Goal: Task Accomplishment & Management: Manage account settings

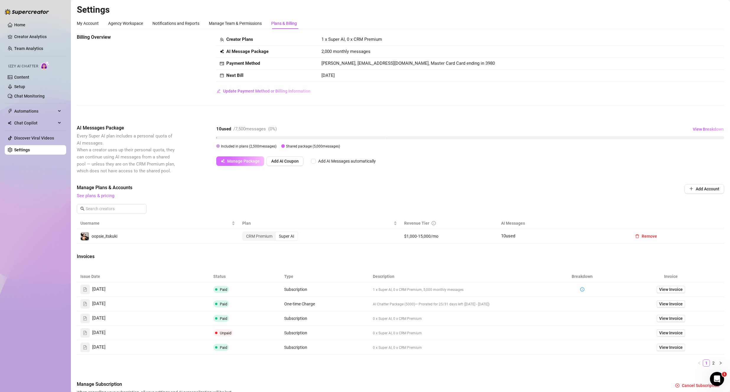
click at [252, 160] on span "Manage Package" at bounding box center [243, 161] width 33 height 5
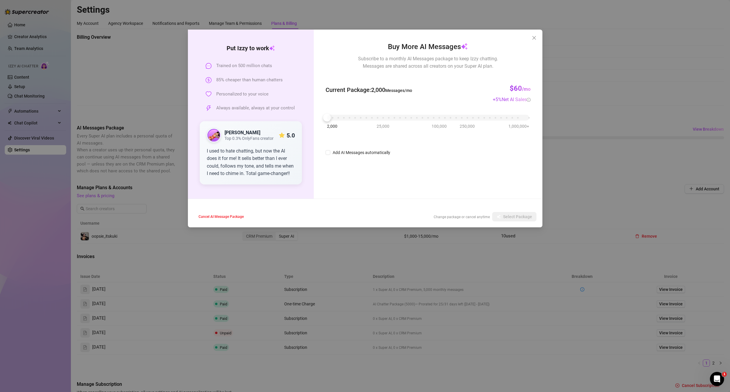
click at [561, 161] on div "Put [PERSON_NAME] to work Trained on 500 million chats 85% cheaper than human c…" at bounding box center [365, 196] width 730 height 392
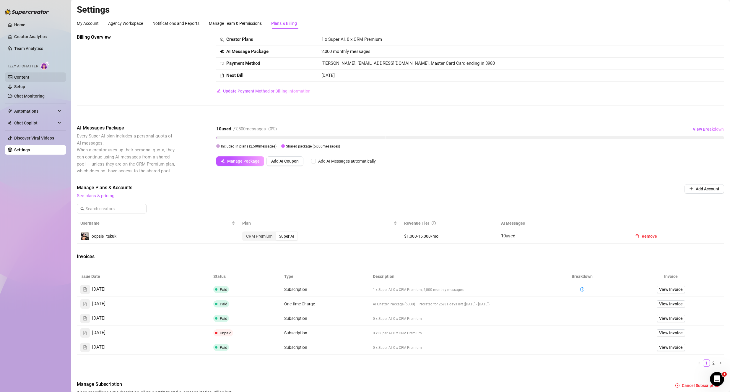
click at [29, 79] on link "Content" at bounding box center [21, 77] width 15 height 5
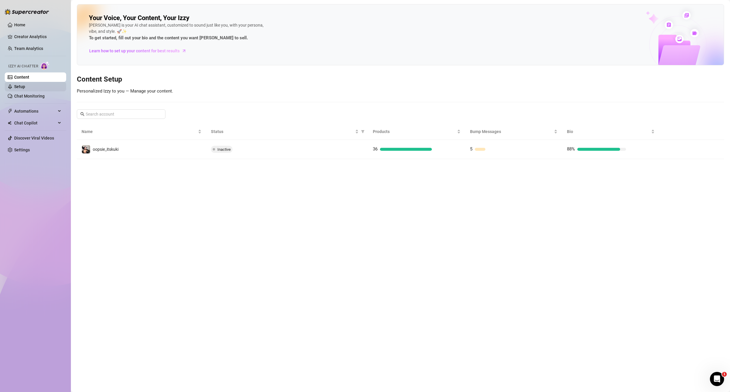
click at [25, 88] on link "Setup" at bounding box center [19, 86] width 11 height 5
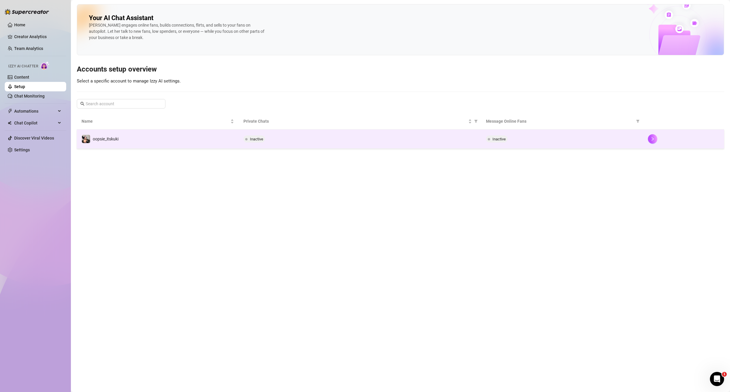
click at [402, 148] on td "Inactive" at bounding box center [360, 138] width 243 height 19
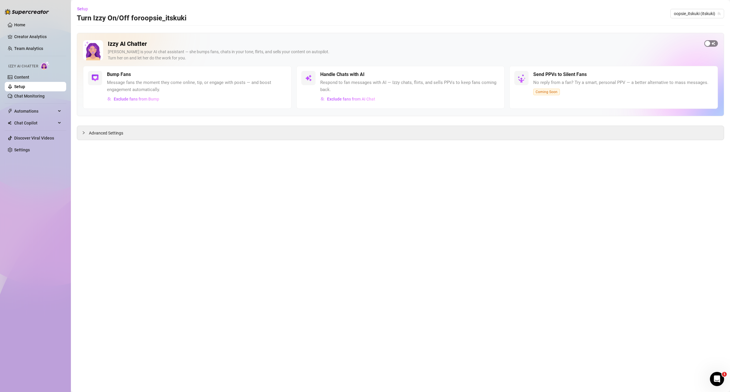
click at [716, 42] on span "button" at bounding box center [711, 43] width 14 height 7
click at [281, 74] on div "button" at bounding box center [283, 74] width 5 height 5
